Goal: Check status: Check status

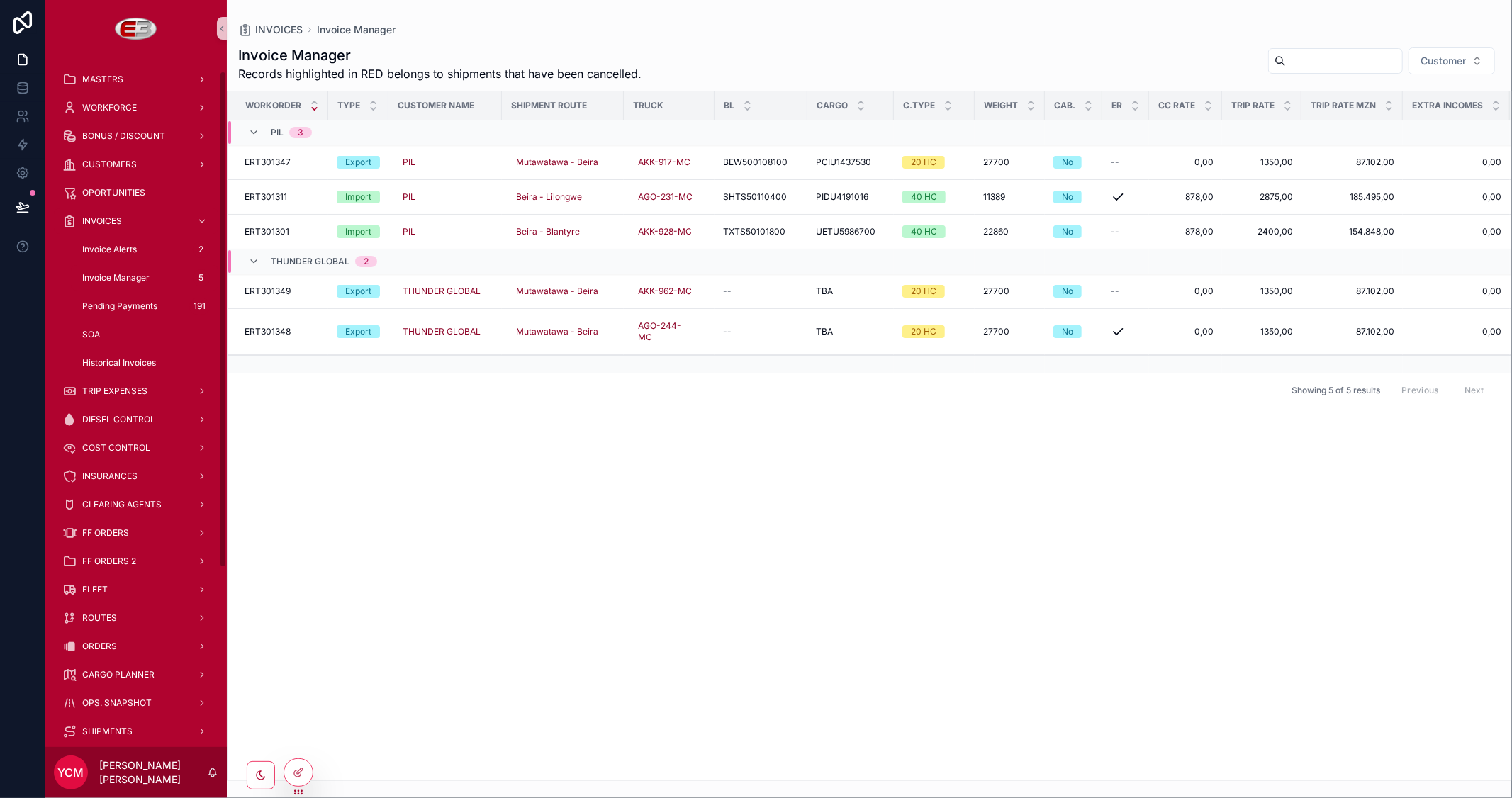
scroll to position [79, 0]
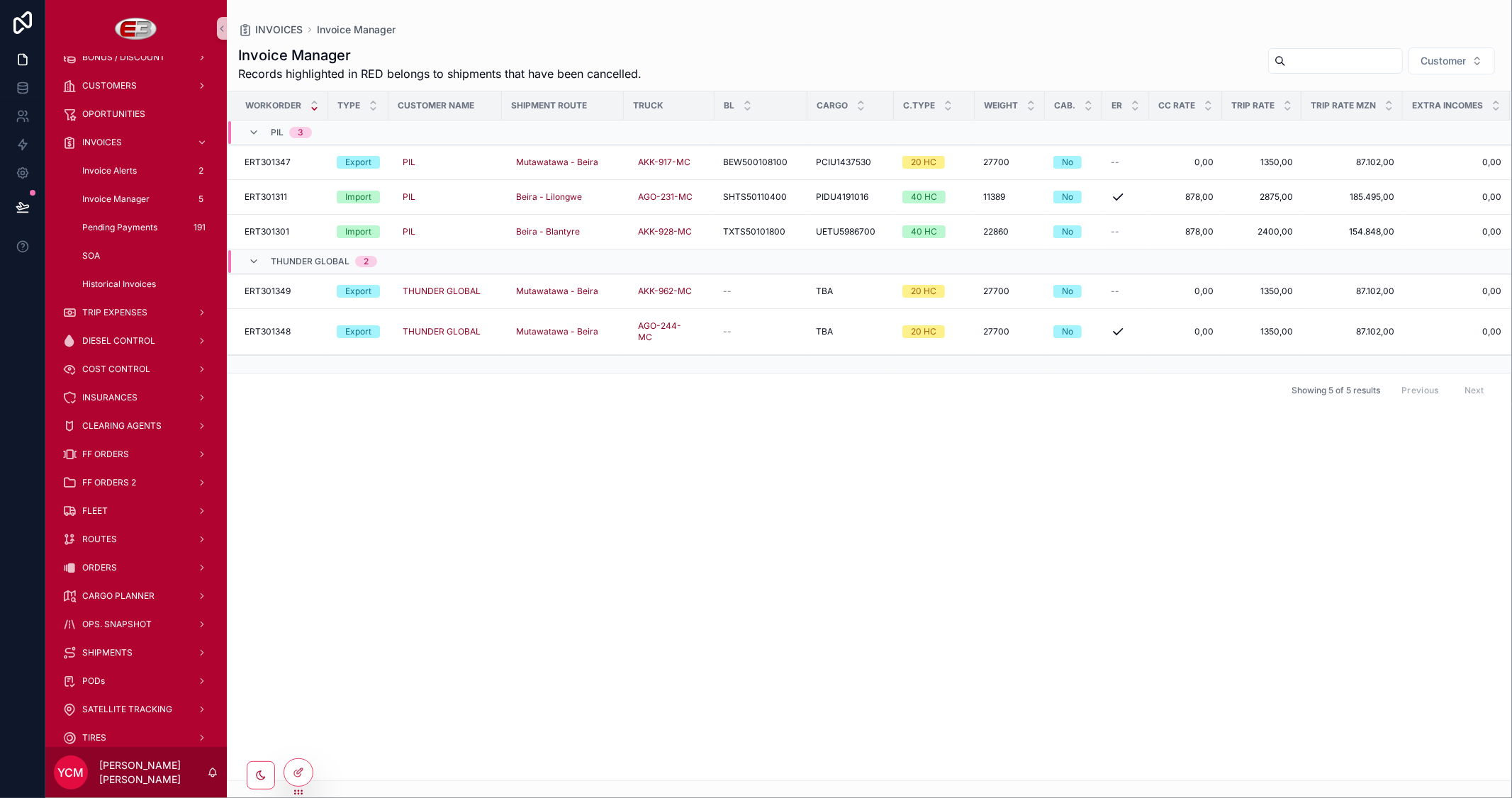
click at [118, 193] on span "Invoice Manager" at bounding box center [116, 199] width 67 height 12
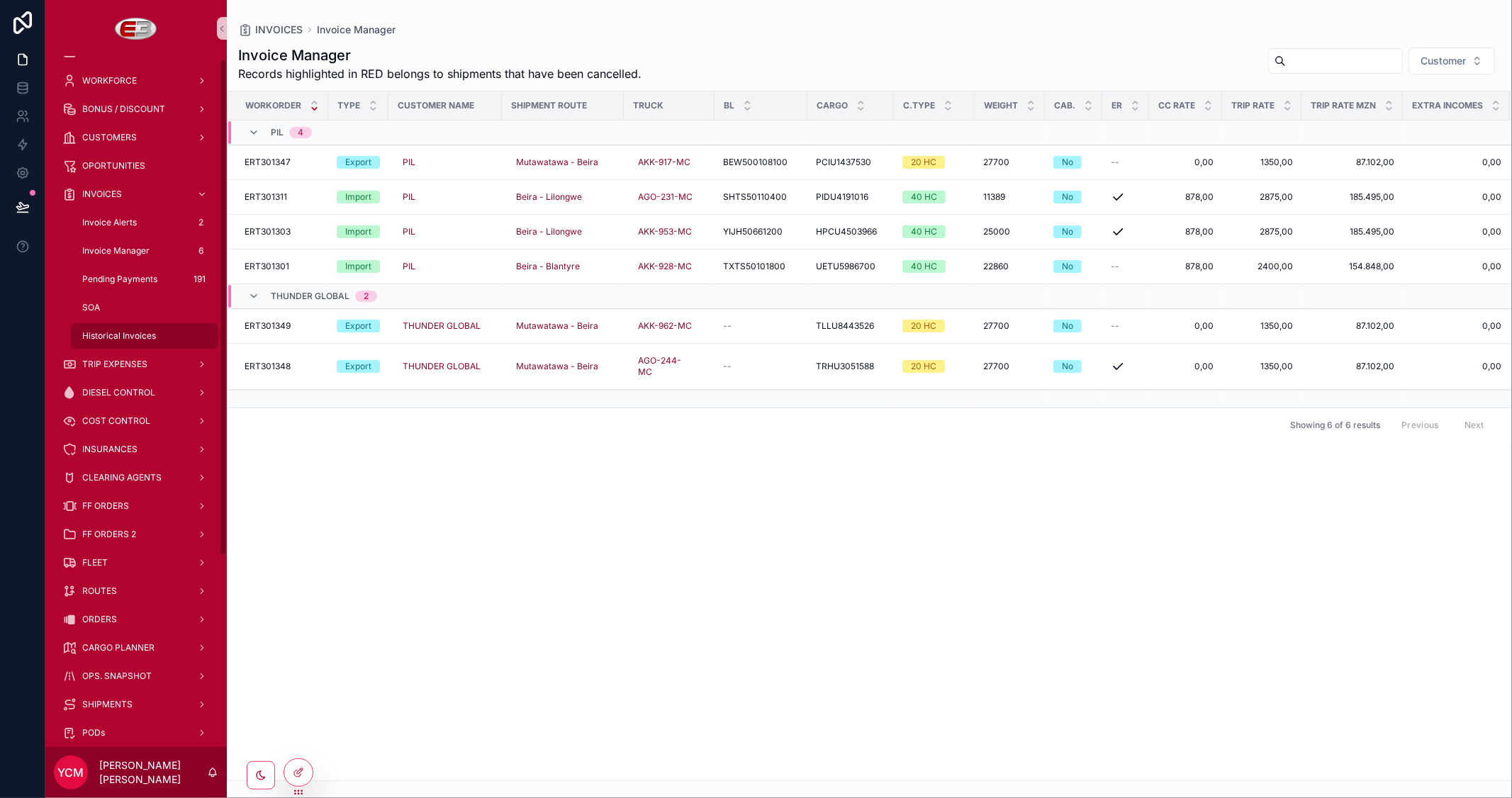
scroll to position [0, 0]
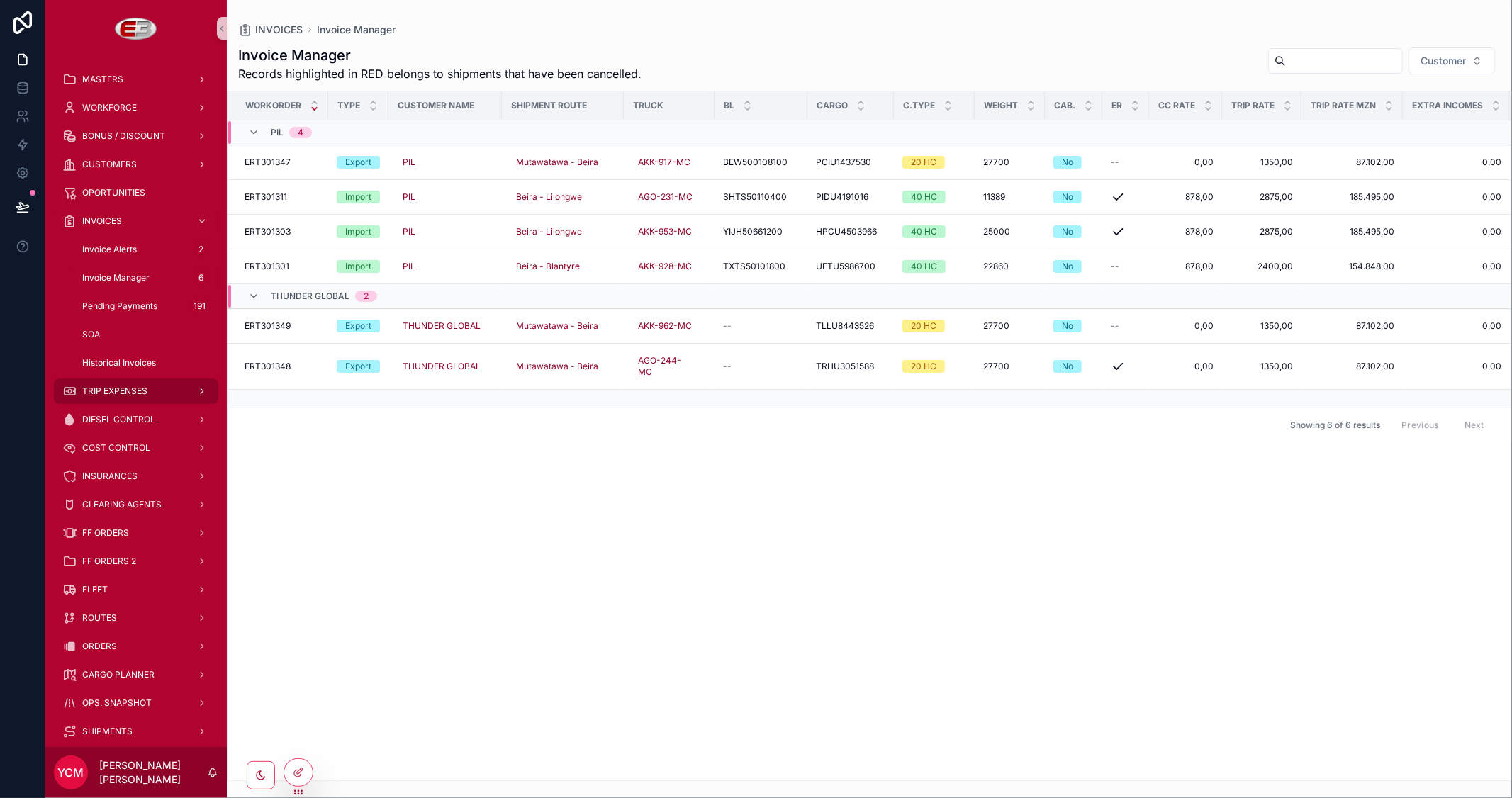
click at [122, 388] on span "TRIP EXPENSES" at bounding box center [115, 391] width 65 height 12
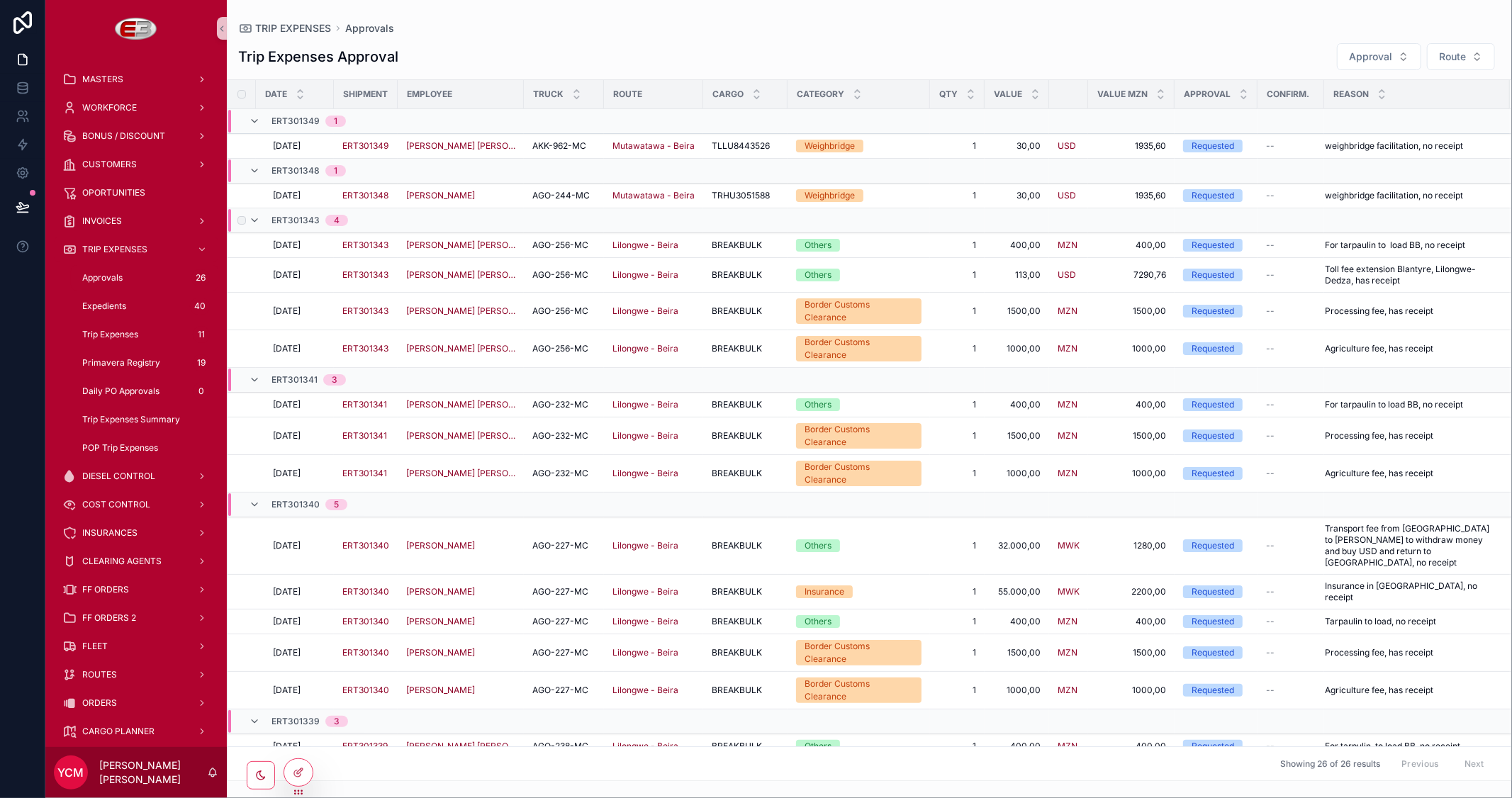
scroll to position [157, 0]
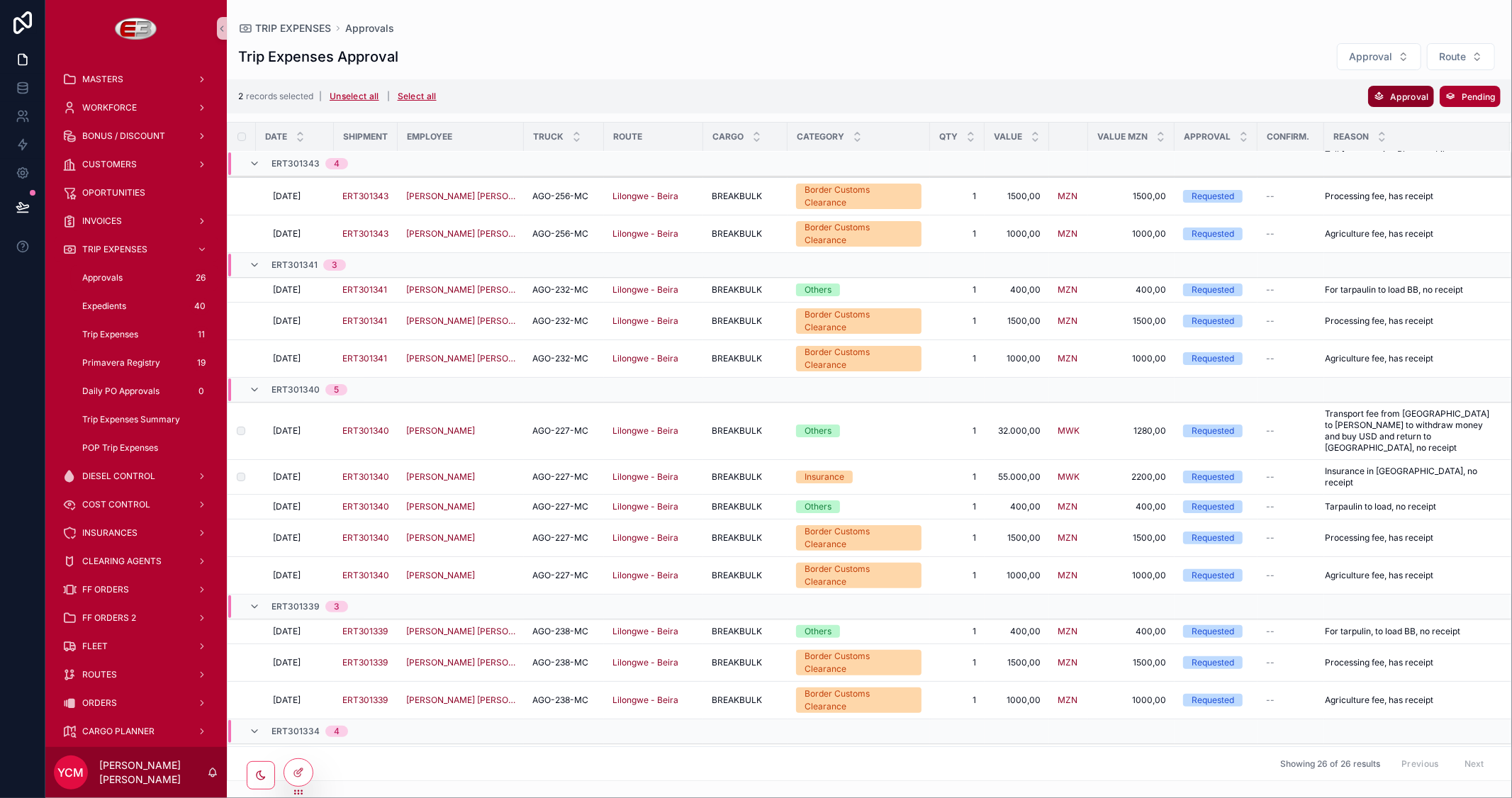
click at [1387, 97] on button "Approval" at bounding box center [1401, 96] width 65 height 21
click at [1470, 66] on icon "scrollable content" at bounding box center [1470, 68] width 12 height 12
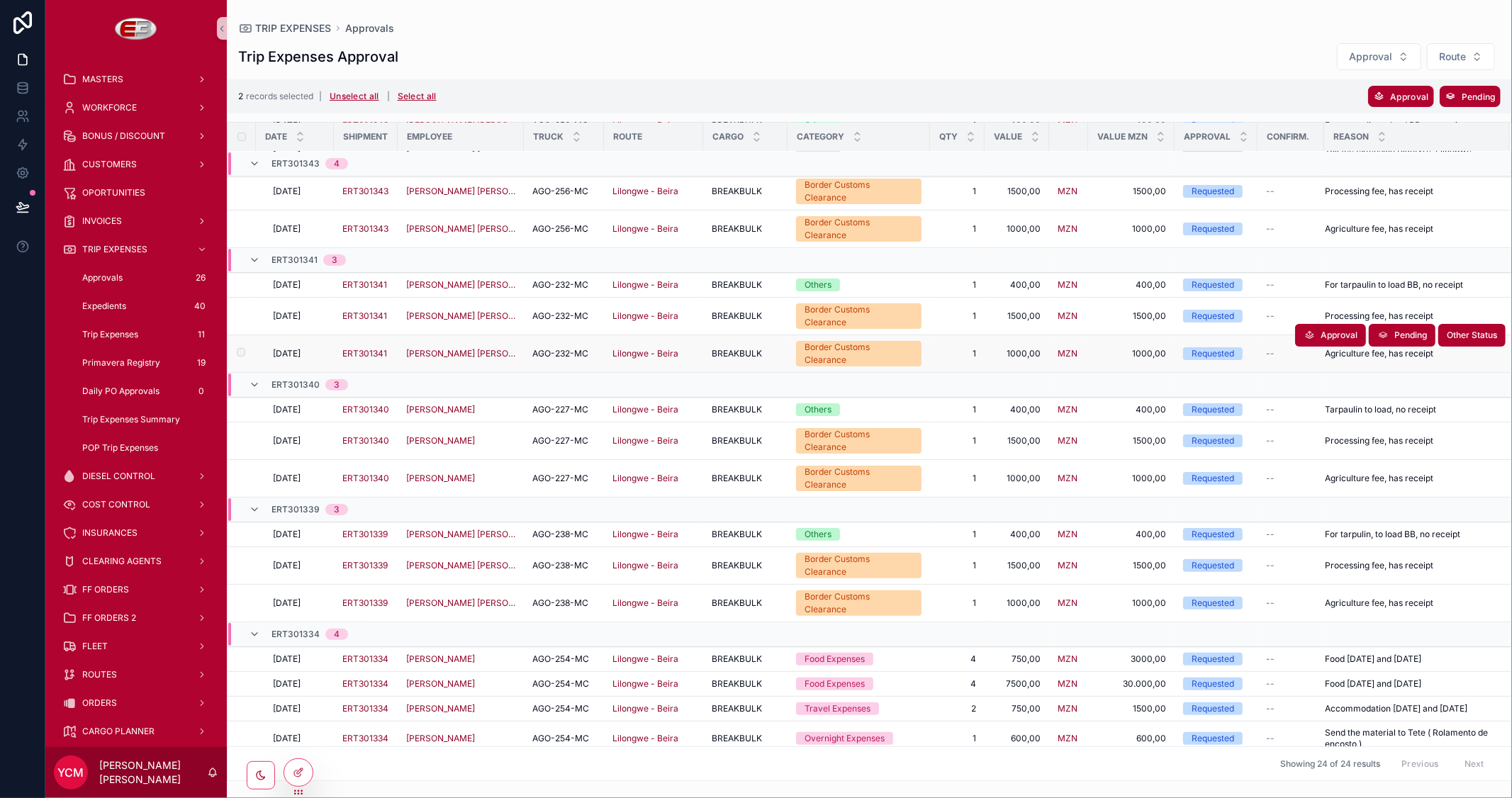
scroll to position [294, 0]
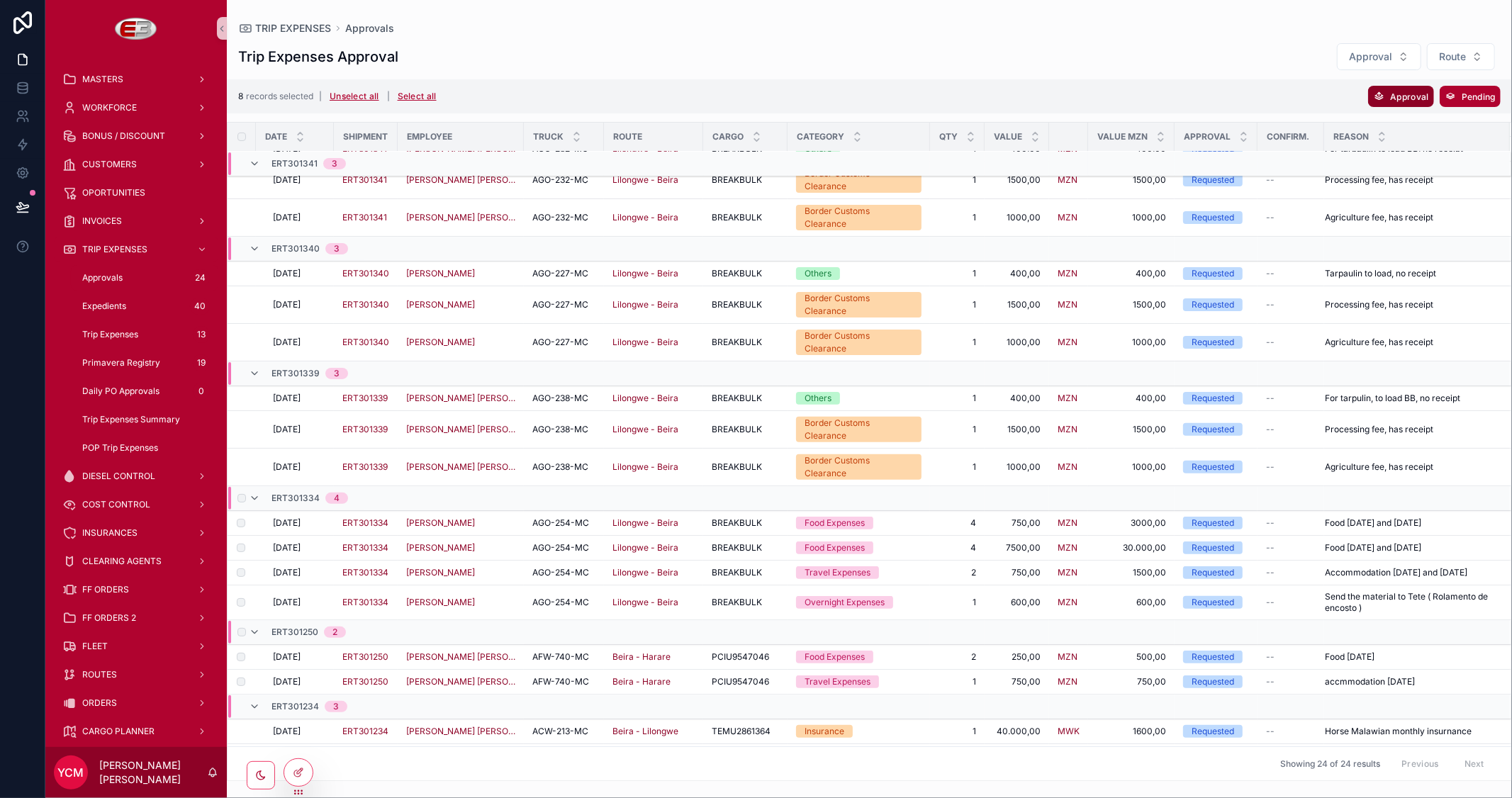
click at [1394, 93] on span "Approval" at bounding box center [1409, 97] width 38 height 11
click at [1471, 72] on icon "scrollable content" at bounding box center [1470, 68] width 12 height 12
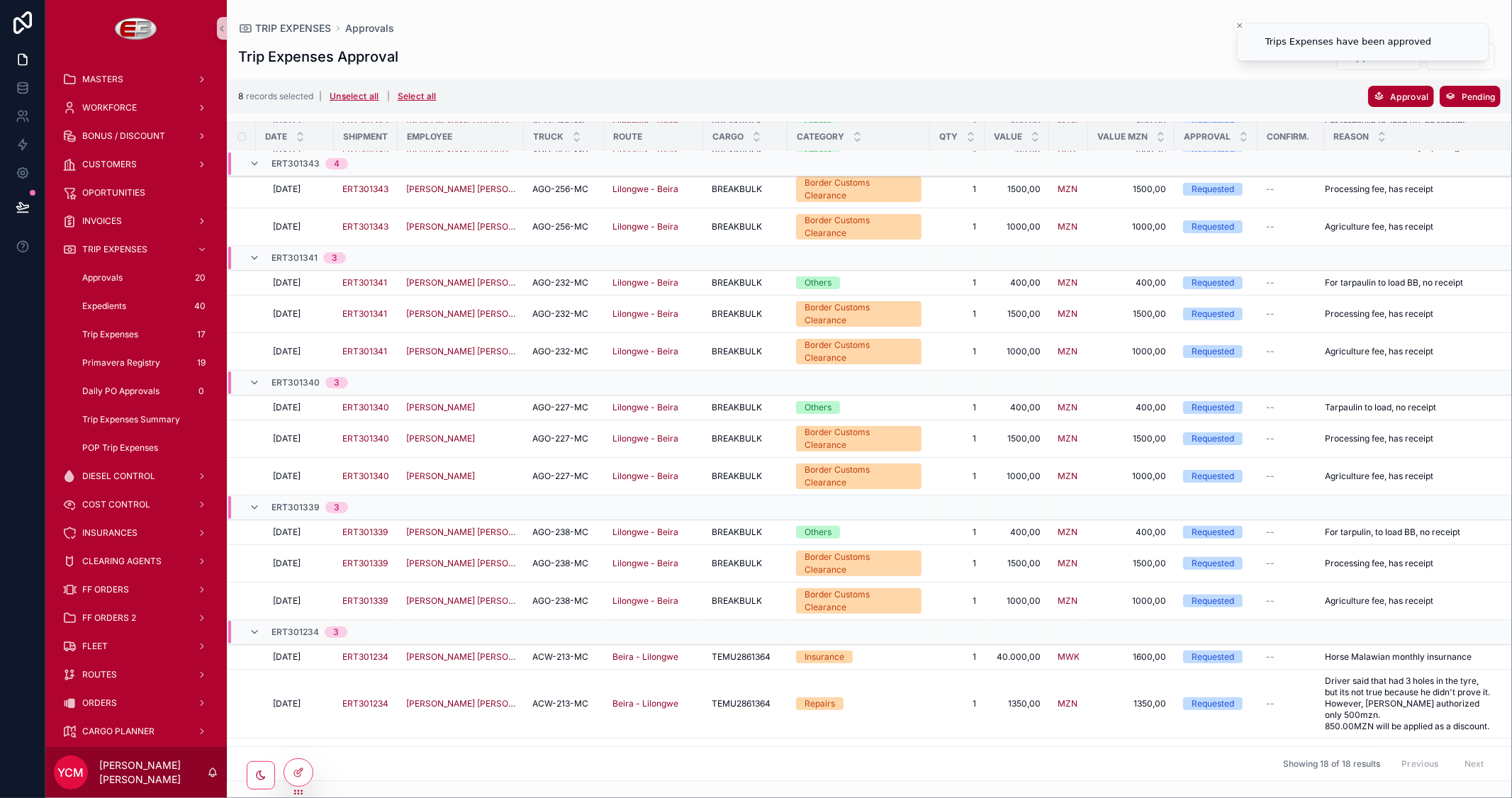
scroll to position [92, 0]
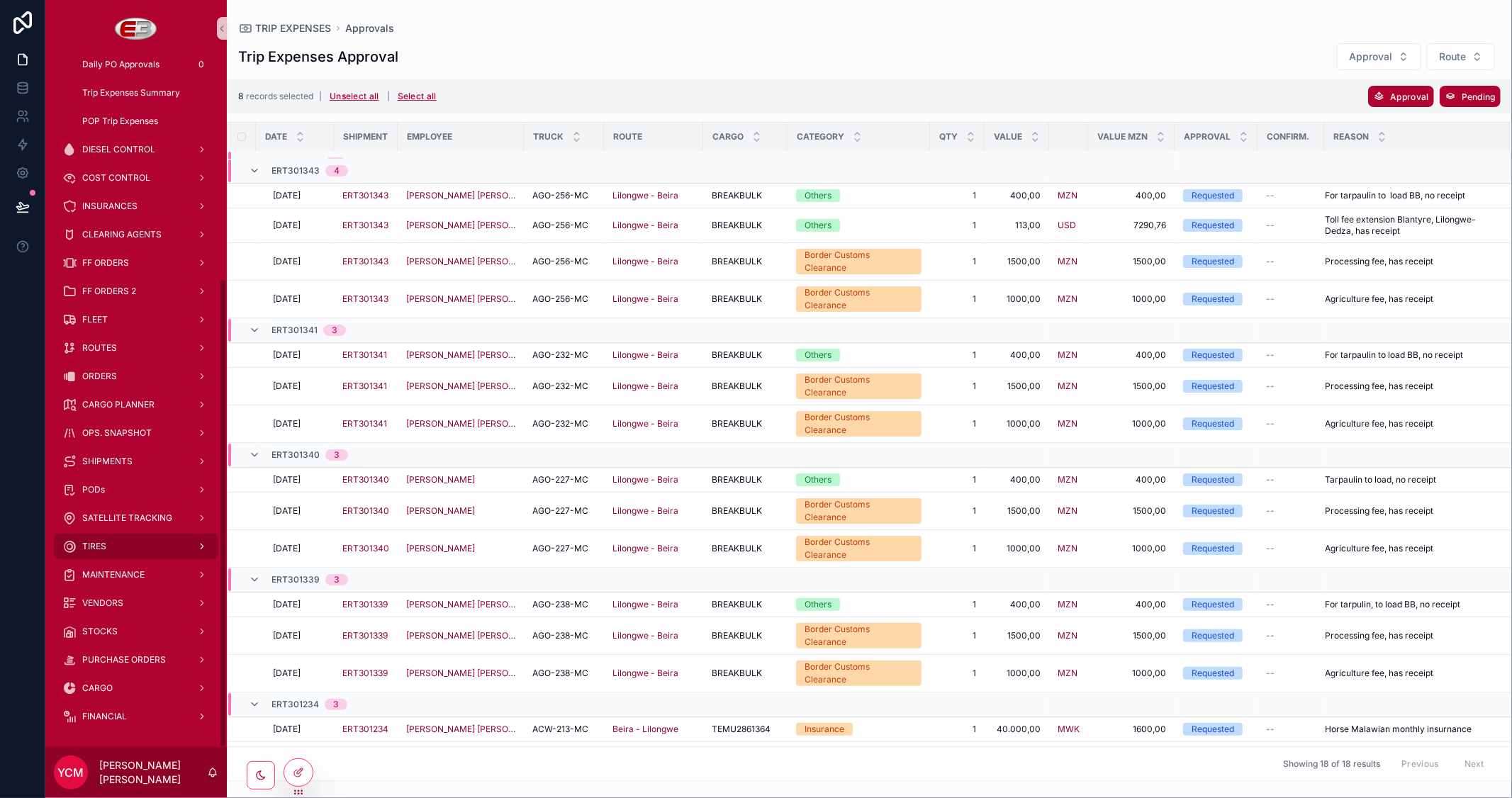
click at [93, 545] on span "TIRES" at bounding box center [94, 546] width 24 height 12
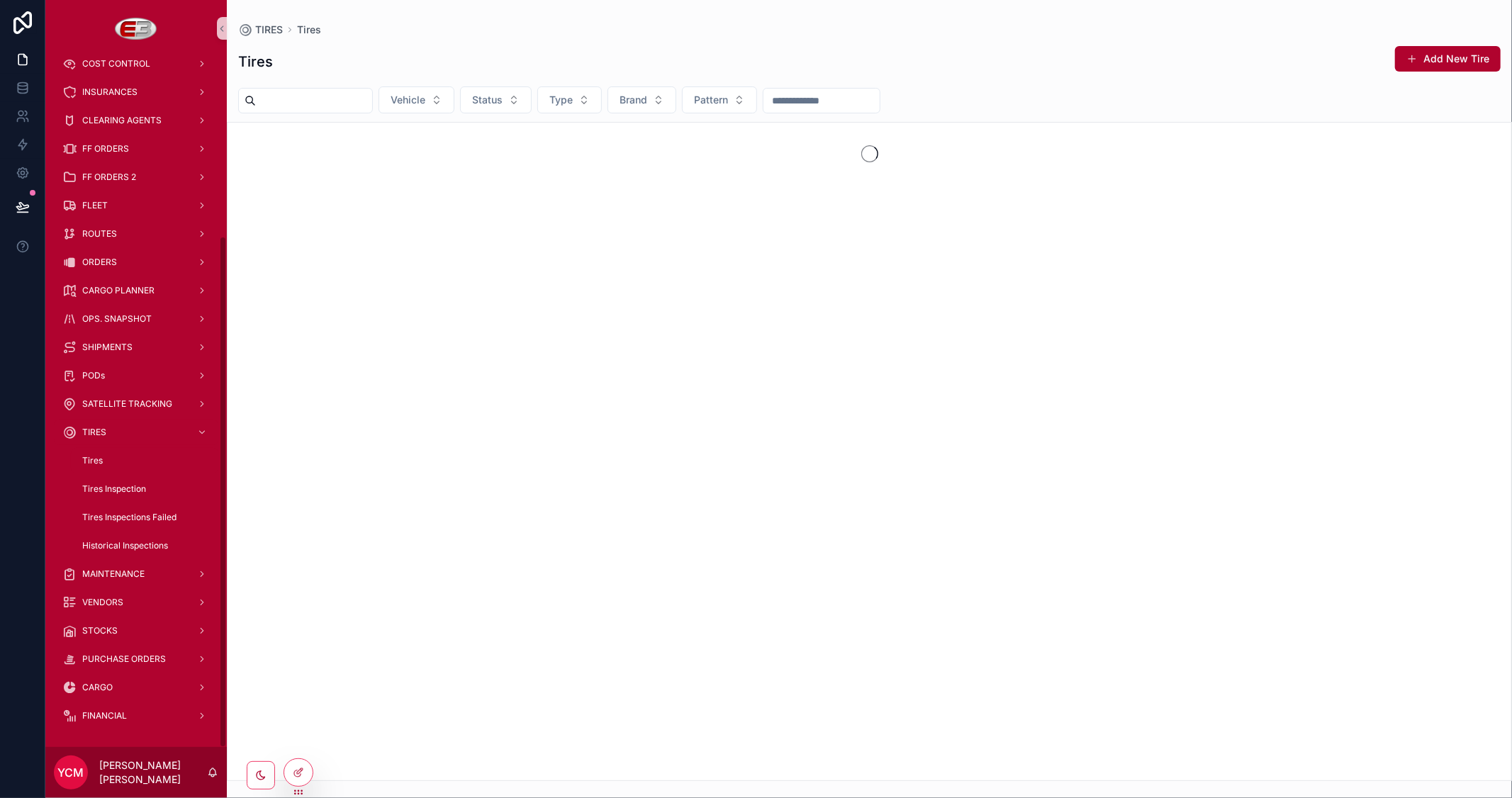
scroll to position [242, 0]
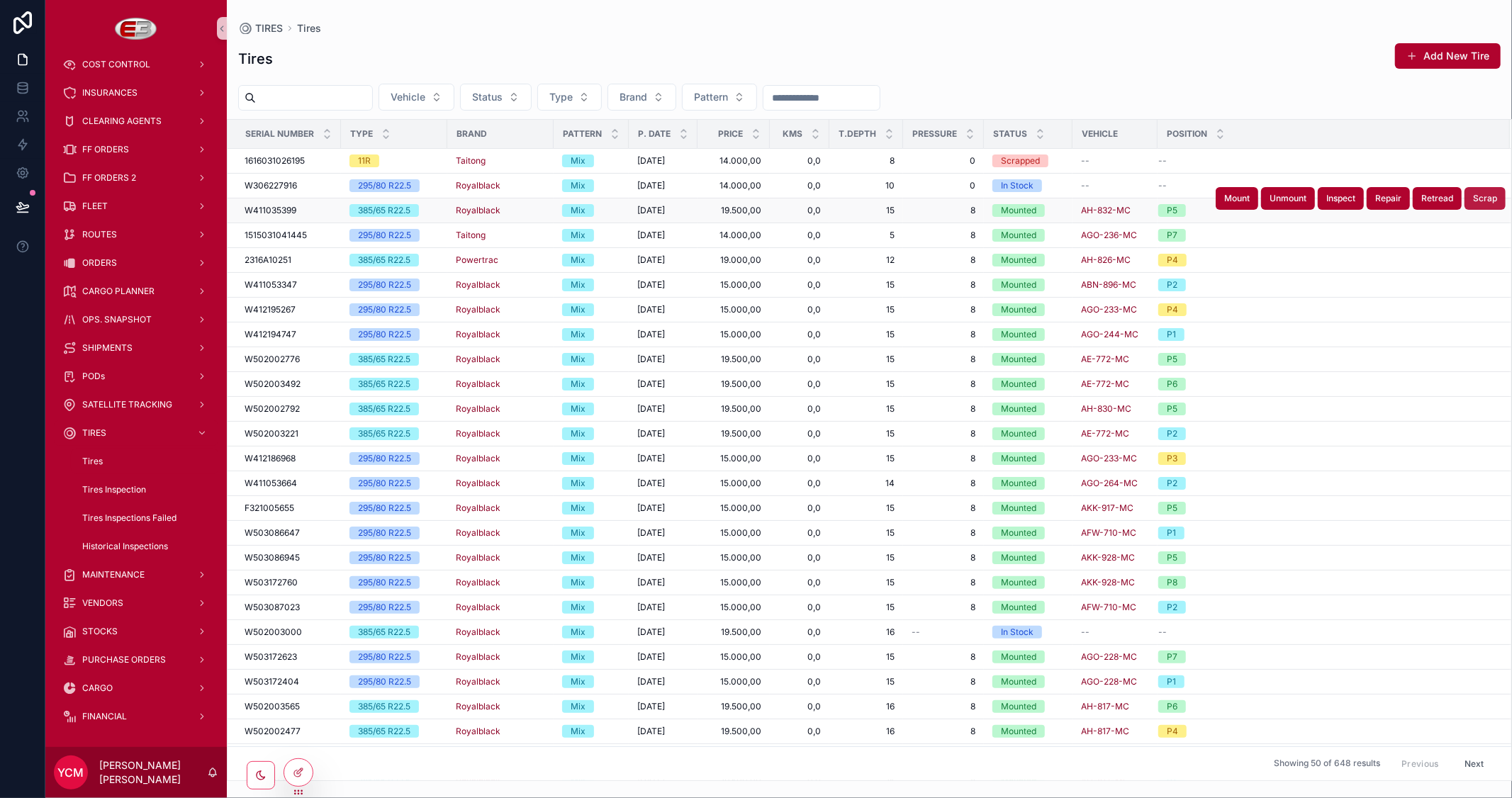
click at [1473, 192] on span "Scrap" at bounding box center [1485, 198] width 24 height 12
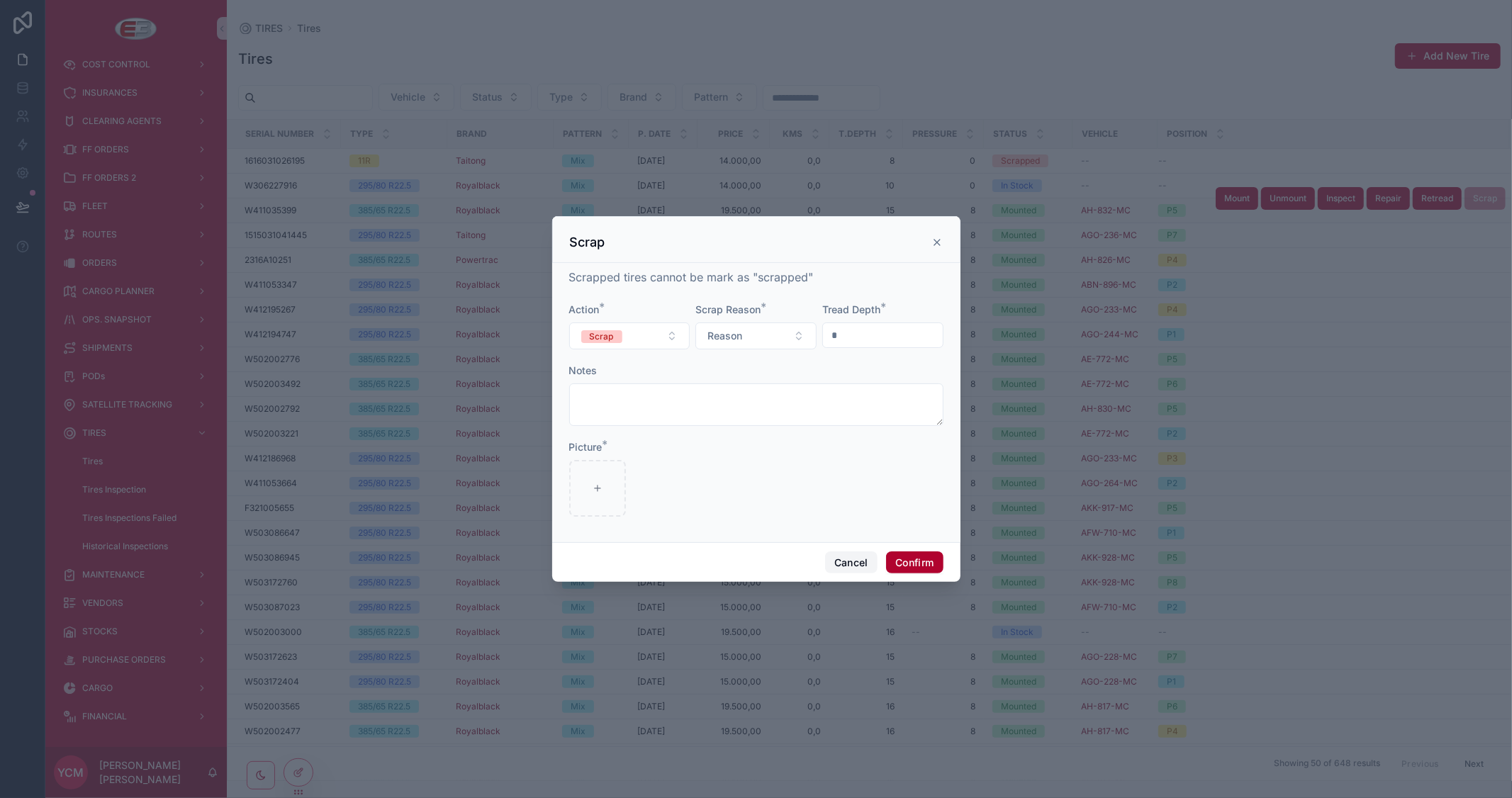
click at [853, 569] on button "Cancel" at bounding box center [851, 563] width 52 height 23
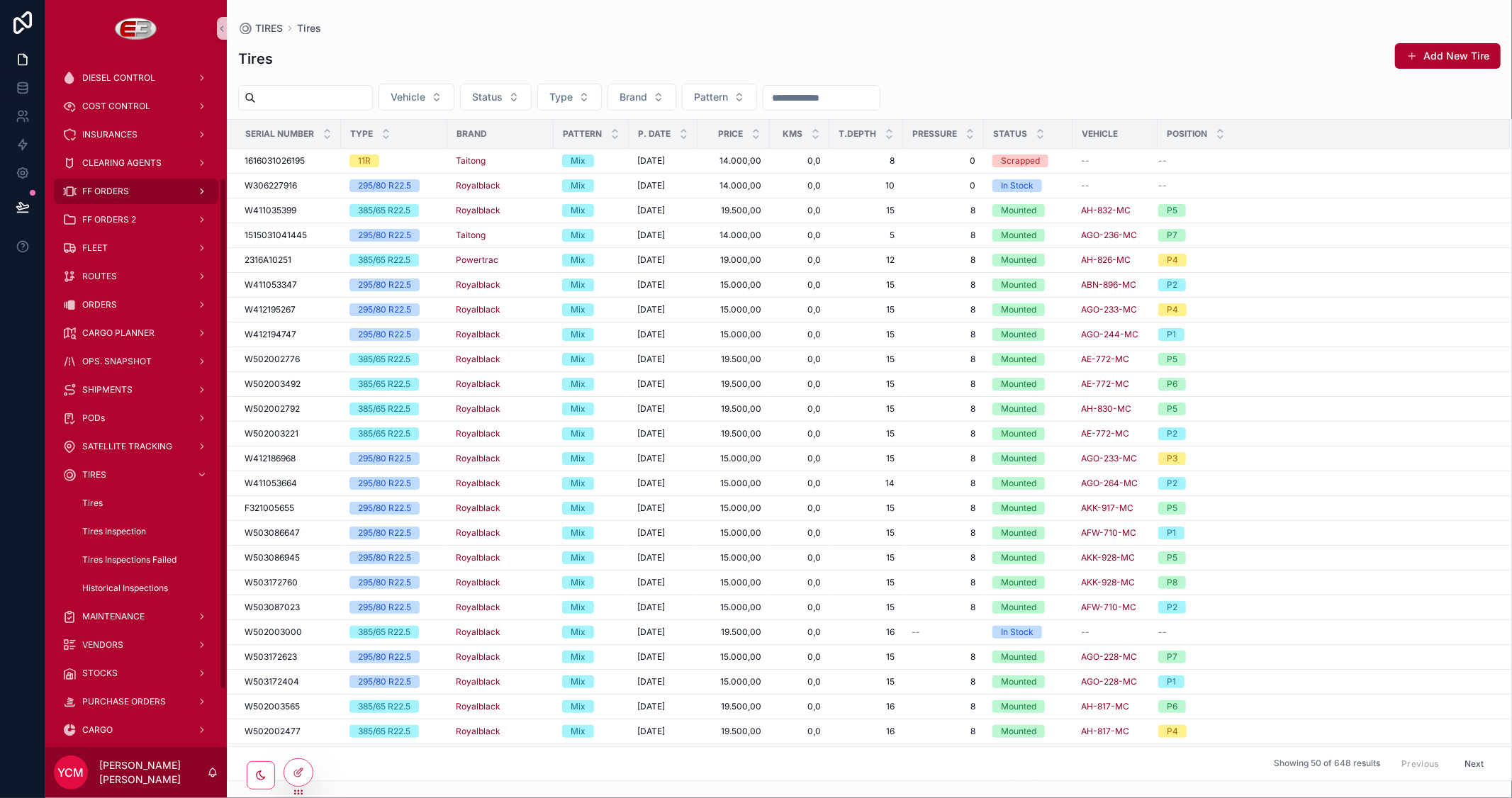
scroll to position [163, 0]
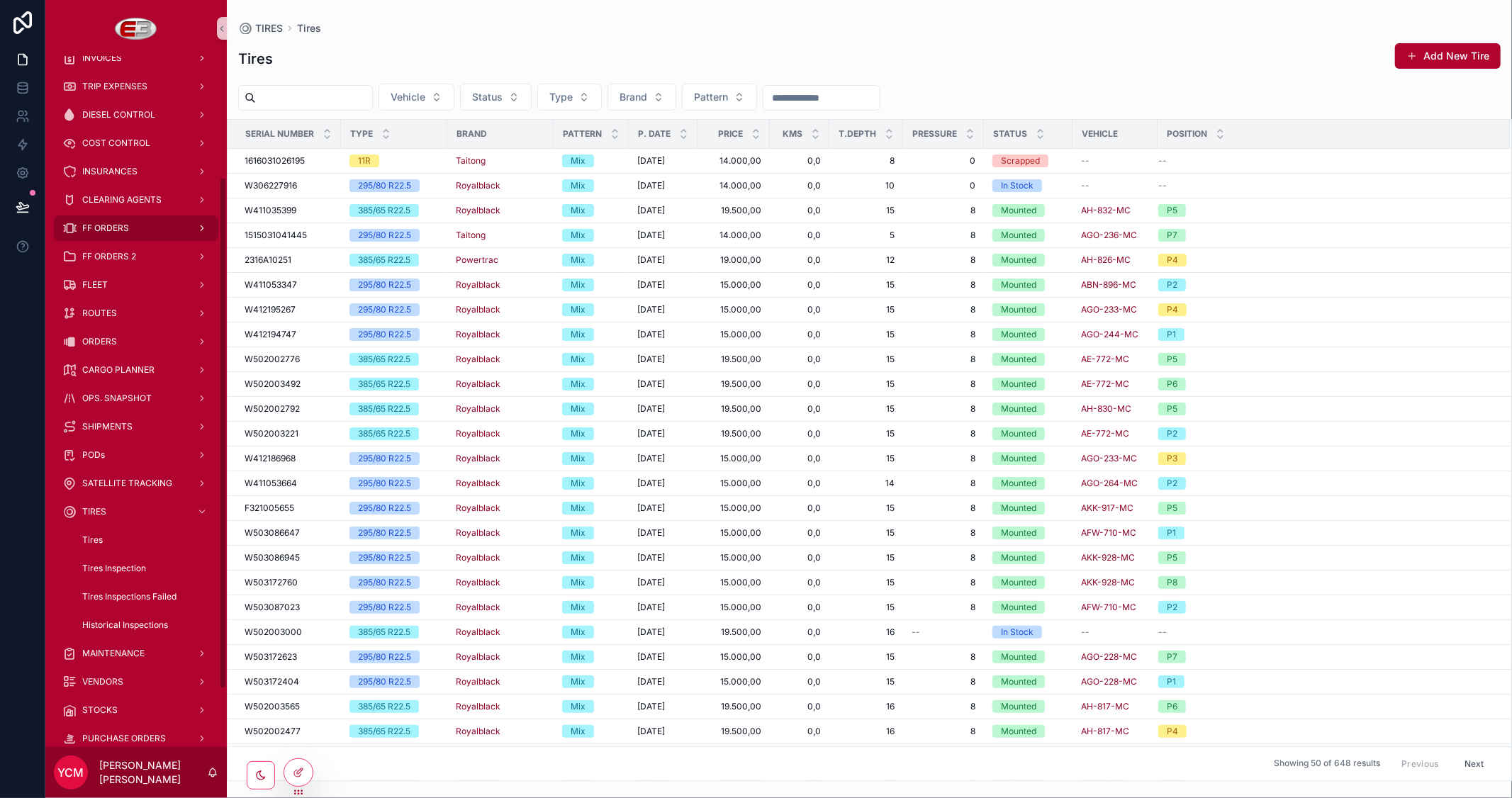
click at [125, 231] on span "FF ORDERS" at bounding box center [106, 228] width 47 height 12
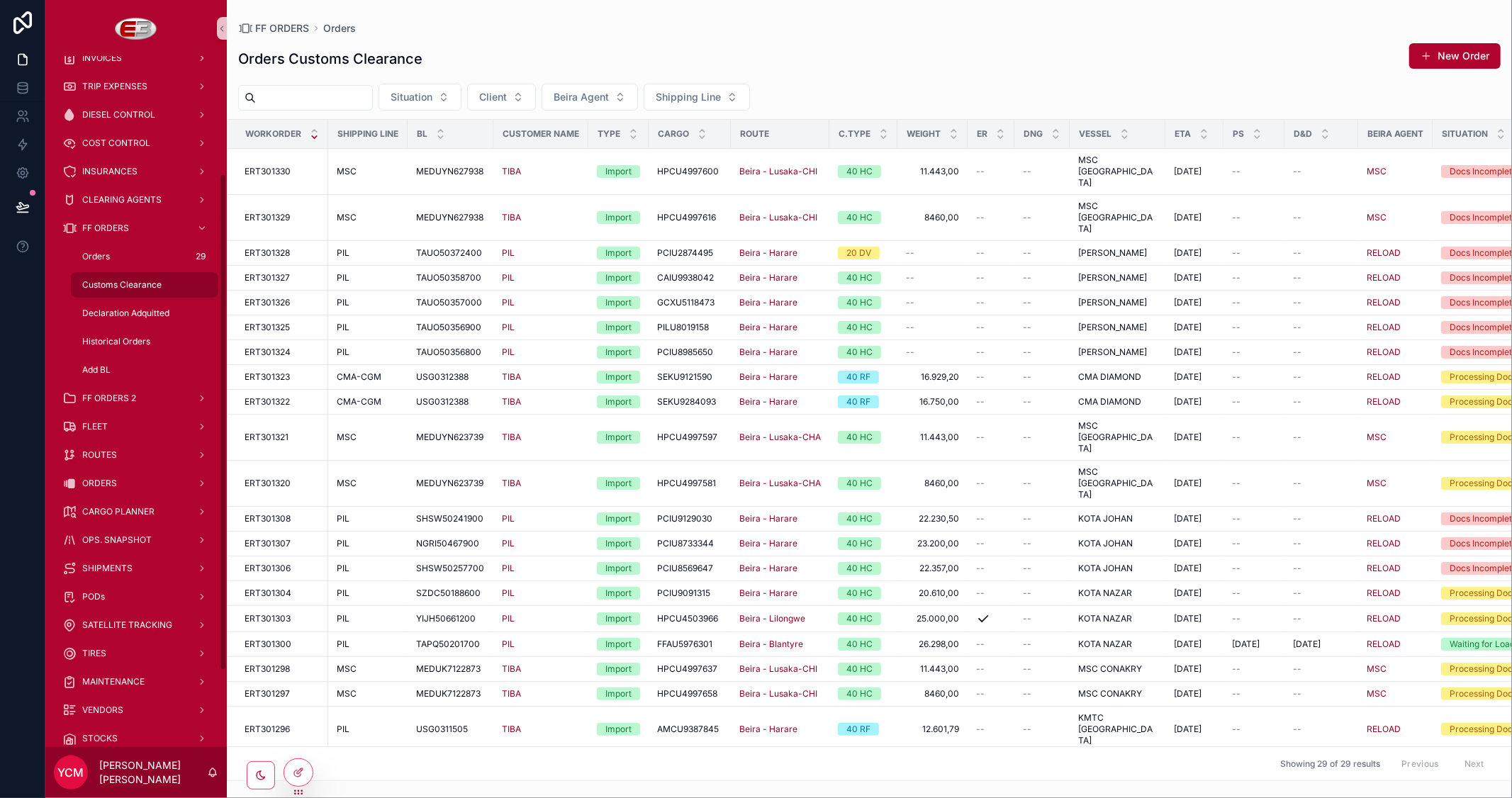
click at [136, 287] on span "Customs Clearance" at bounding box center [122, 284] width 79 height 12
